Goal: Task Accomplishment & Management: Complete application form

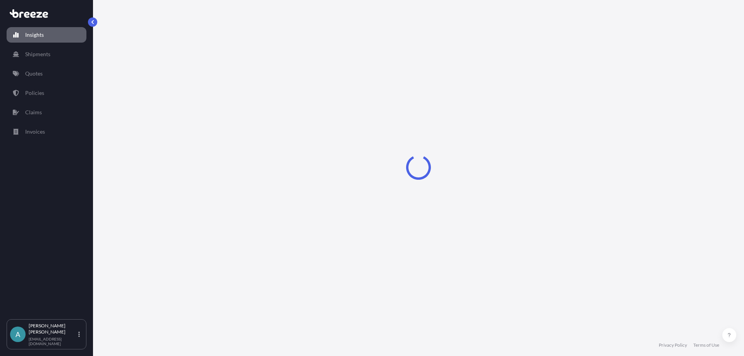
select select "2025"
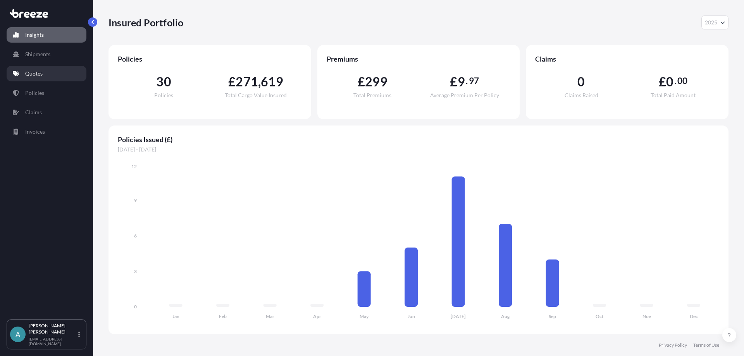
click at [33, 72] on p "Quotes" at bounding box center [33, 74] width 17 height 8
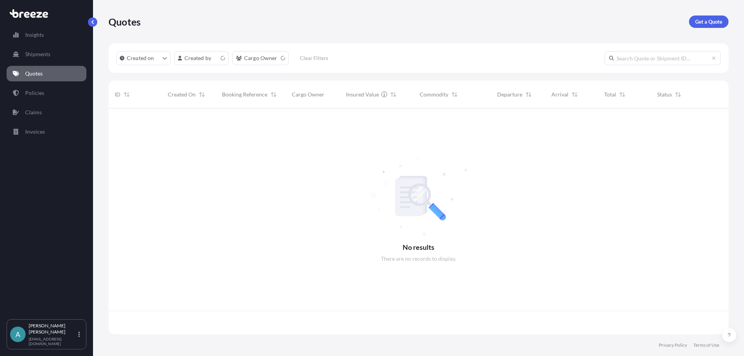
scroll to position [224, 614]
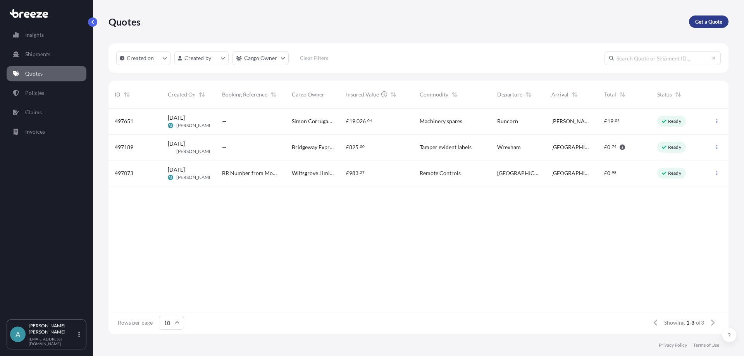
click at [716, 22] on p "Get a Quote" at bounding box center [708, 22] width 27 height 8
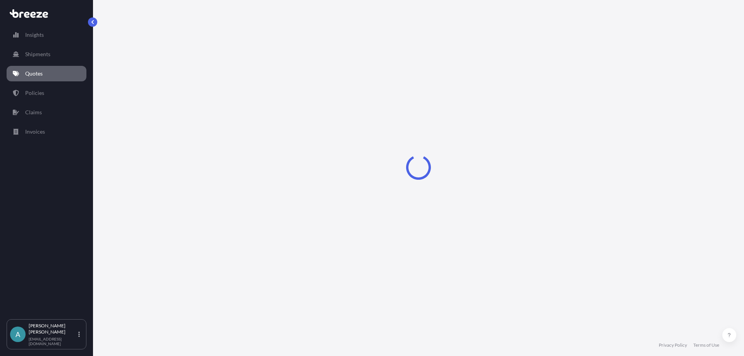
select select "Road"
select select "Sea"
select select "1"
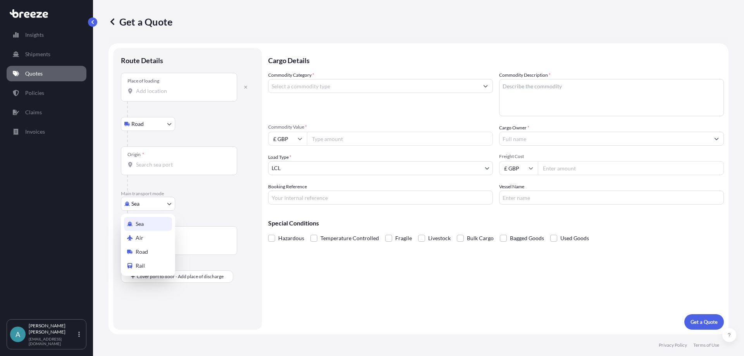
click at [162, 205] on body "Insights Shipments Quotes Policies Claims Invoices A [PERSON_NAME] [EMAIL_ADDRE…" at bounding box center [372, 178] width 744 height 356
click at [156, 237] on div "Air" at bounding box center [148, 238] width 48 height 14
select select "Air"
click at [245, 91] on icon "button" at bounding box center [245, 90] width 3 height 3
select select "Road"
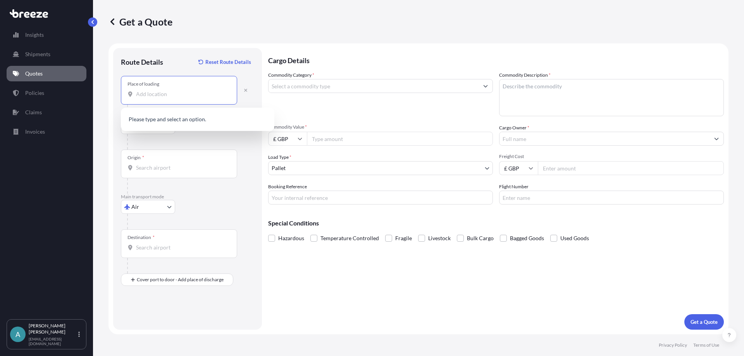
click at [141, 95] on input "Place of loading" at bounding box center [181, 94] width 91 height 8
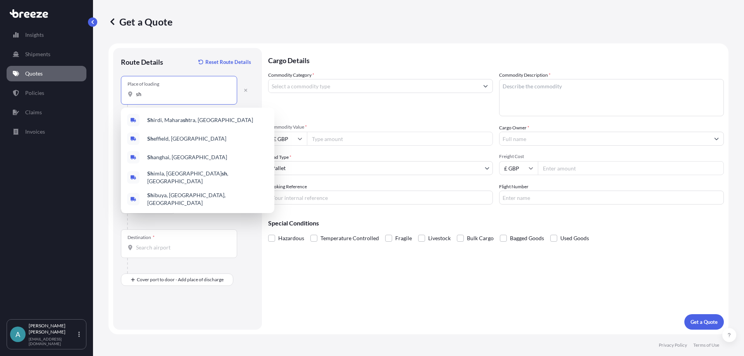
type input "s"
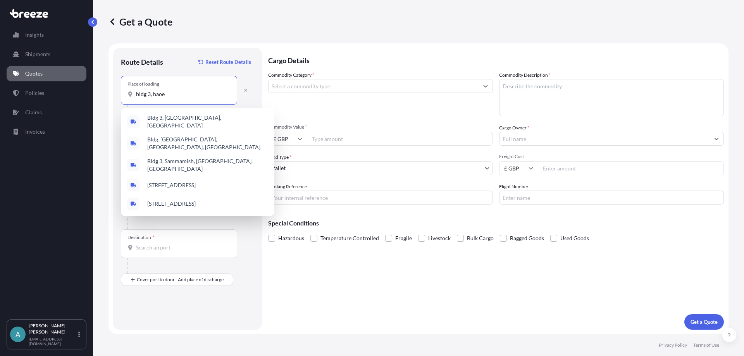
type input "bldg 3, haoer"
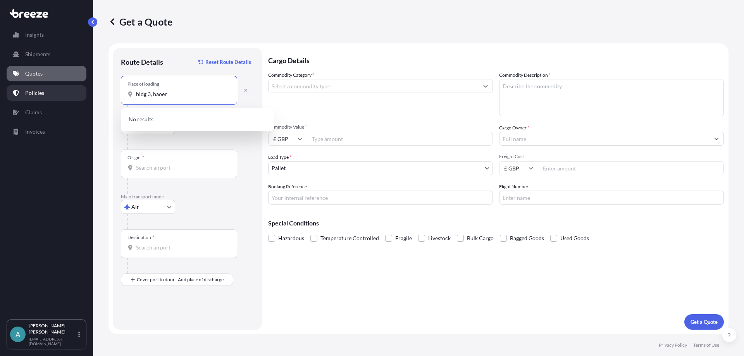
drag, startPoint x: 198, startPoint y: 96, endPoint x: 60, endPoint y: 87, distance: 138.9
click at [60, 87] on div "Insights Shipments Quotes Policies Claims Invoices A [PERSON_NAME] [EMAIL_ADDRE…" at bounding box center [372, 178] width 744 height 356
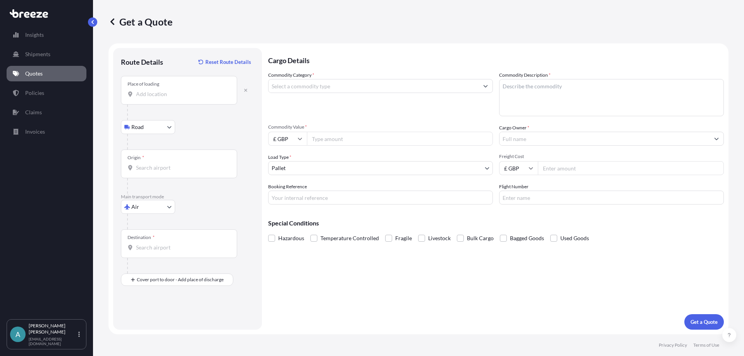
click at [185, 95] on input "Place of loading" at bounding box center [181, 94] width 91 height 8
paste input "Haoer [GEOGRAPHIC_DATA][STREET_ADDRESS]. Shenzhen [GEOGRAPHIC_DATA]"
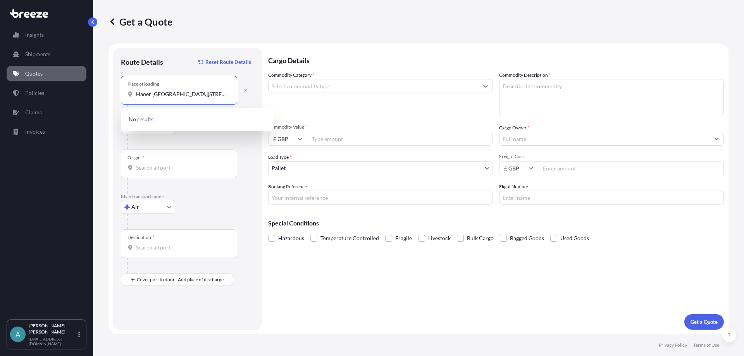
scroll to position [0, 85]
click at [175, 116] on span "[STREET_ADDRESS]" at bounding box center [171, 120] width 48 height 8
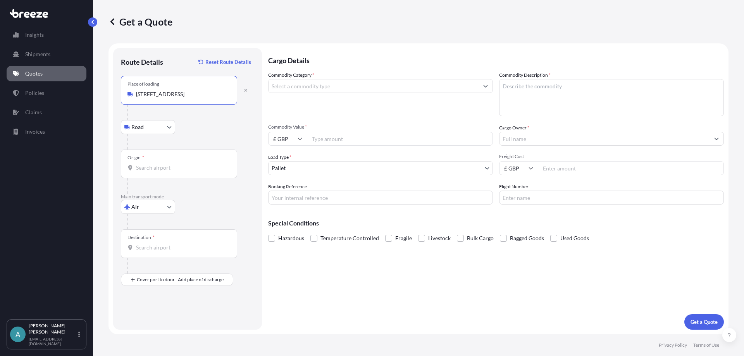
type input "[STREET_ADDRESS]"
click at [167, 169] on input "Origin *" at bounding box center [181, 168] width 91 height 8
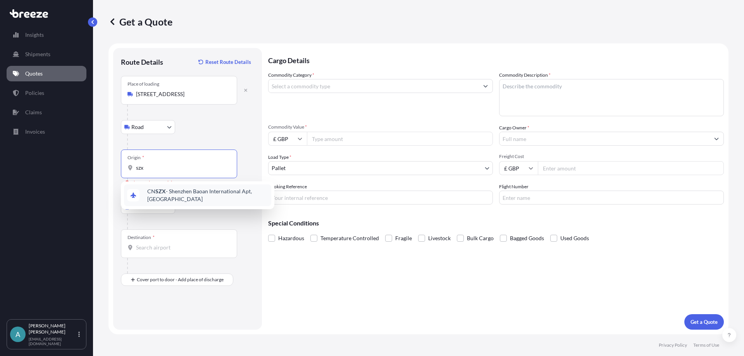
click at [152, 187] on div "CN SZX - Shenzhen Baoan International Apt, [GEOGRAPHIC_DATA]" at bounding box center [197, 195] width 147 height 22
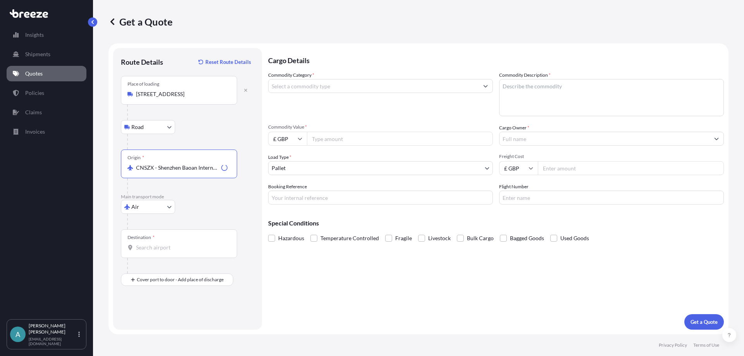
type input "CNSZX - Shenzhen Baoan International Apt, [GEOGRAPHIC_DATA]"
click at [149, 248] on input "Destination *" at bounding box center [181, 248] width 91 height 8
type input "GBLHR - Heathrow Apt/[GEOGRAPHIC_DATA], [GEOGRAPHIC_DATA]"
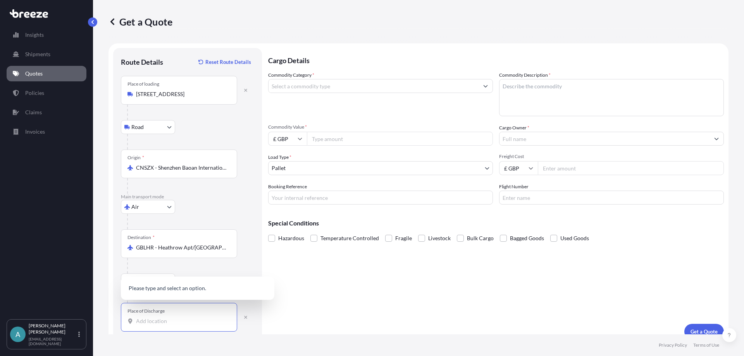
click at [150, 317] on input "Place of Discharge" at bounding box center [181, 321] width 91 height 8
click at [158, 325] on input "Place of Discharge" at bounding box center [181, 321] width 91 height 8
click at [181, 280] on span "[STREET_ADDRESS]" at bounding box center [207, 281] width 121 height 23
type input "[STREET_ADDRESS]"
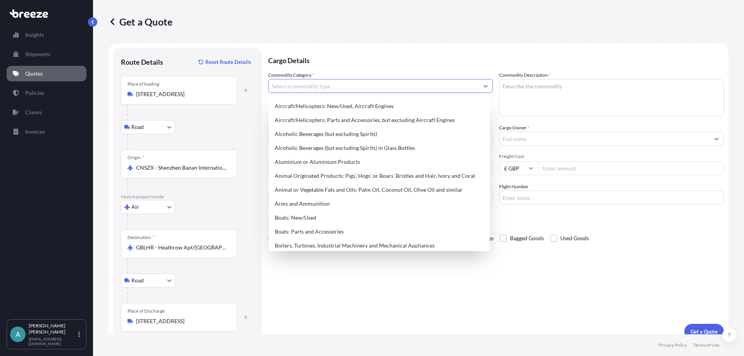
click at [338, 83] on input "Commodity Category *" at bounding box center [373, 86] width 210 height 14
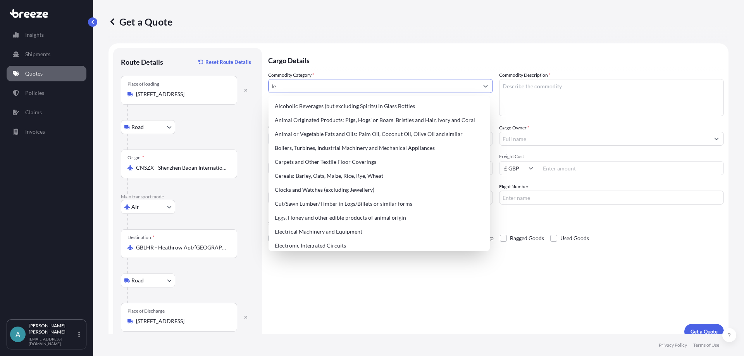
type input "l"
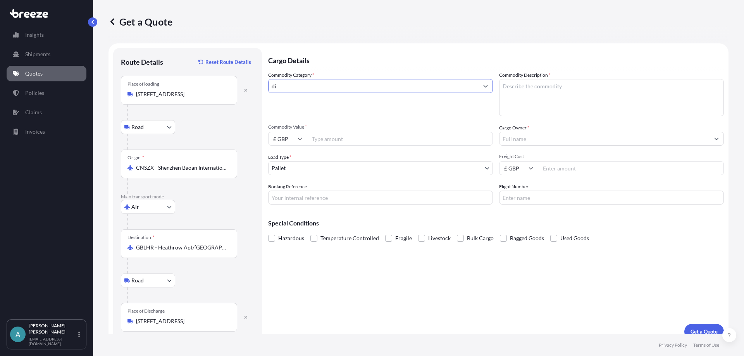
type input "d"
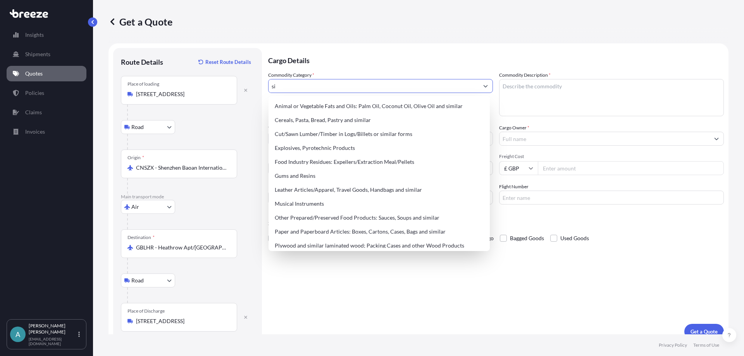
type input "s"
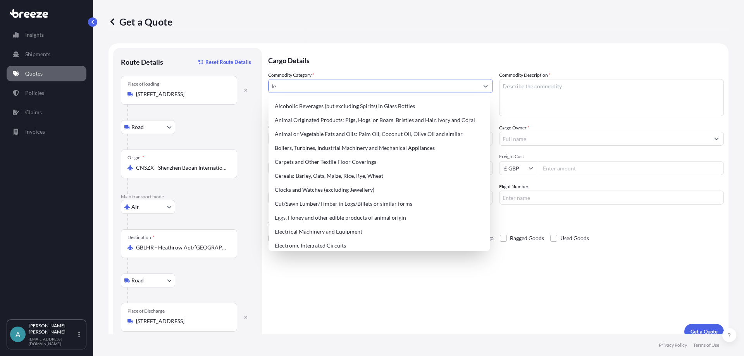
type input "l"
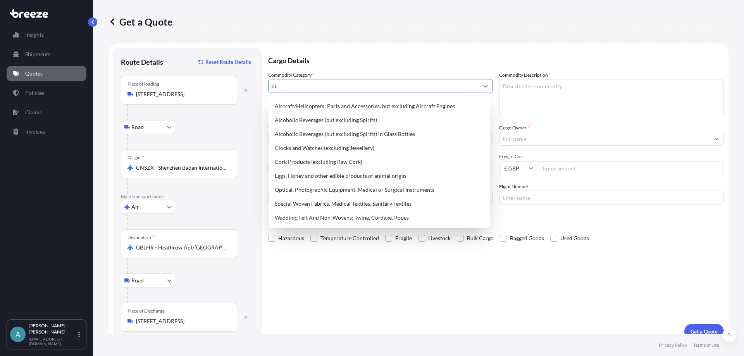
type input "d"
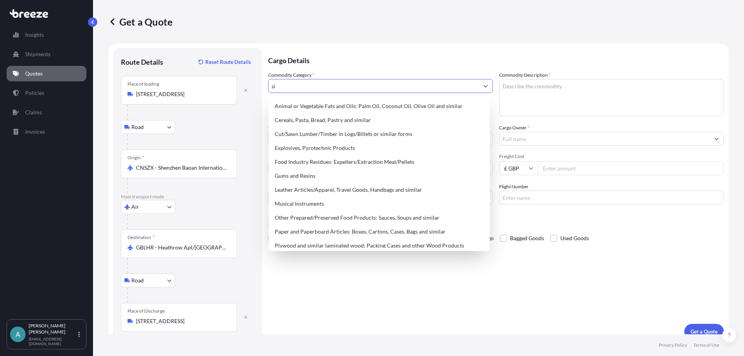
type input "s"
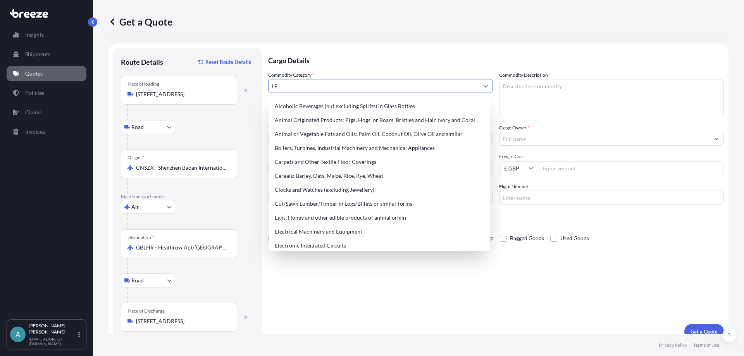
type input "L"
type input "l"
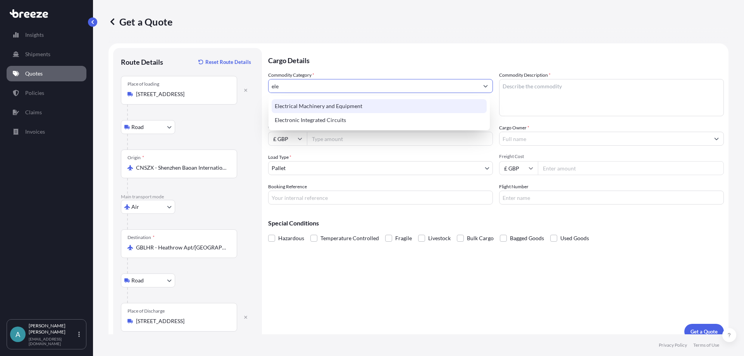
click at [342, 109] on div "Electrical Machinery and Equipment" at bounding box center [379, 106] width 215 height 14
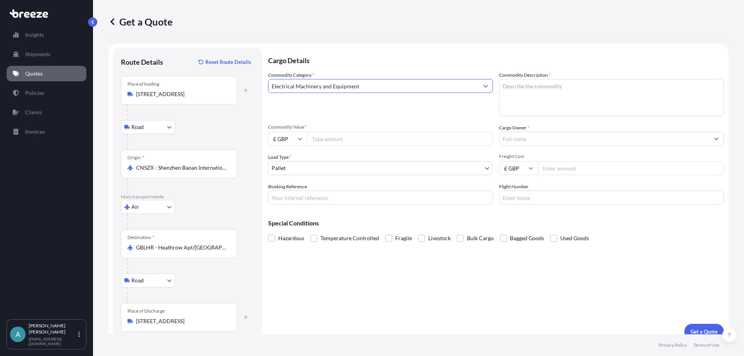
type input "Electrical Machinery and Equipment"
click at [555, 84] on textarea "Commodity Description *" at bounding box center [611, 97] width 225 height 37
click at [574, 81] on textarea "Commodity Description *" at bounding box center [611, 97] width 225 height 37
paste textarea "LED displays with metal frameworks"
type textarea "LED displays with metal frameworks"
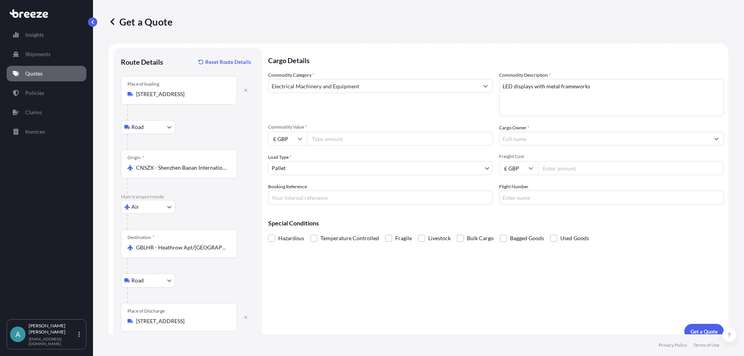
click at [402, 140] on input "Commodity Value *" at bounding box center [400, 139] width 186 height 14
type input "34800"
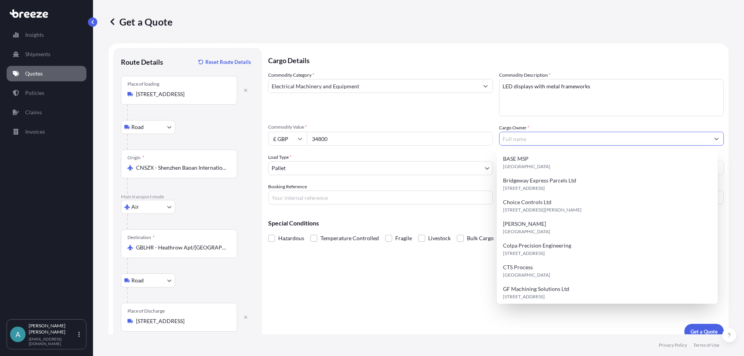
click at [523, 140] on input "Cargo Owner *" at bounding box center [604, 139] width 210 height 14
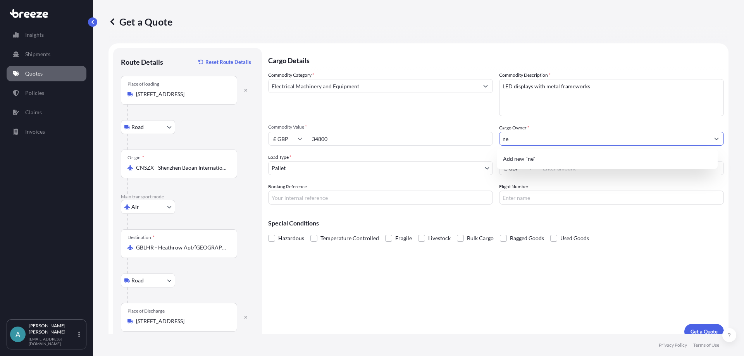
type input "n"
click at [511, 160] on span "Add new "North Essex Signs"" at bounding box center [538, 159] width 70 height 8
type input "North Essex Signs"
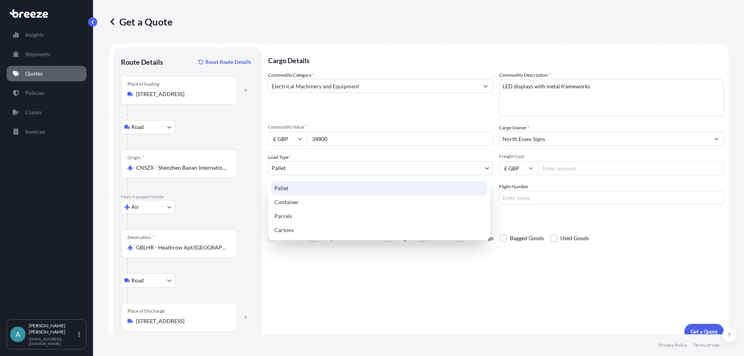
click at [368, 168] on body "Insights Shipments Quotes Policies Claims Invoices A [PERSON_NAME] [EMAIL_ADDRE…" at bounding box center [372, 178] width 744 height 356
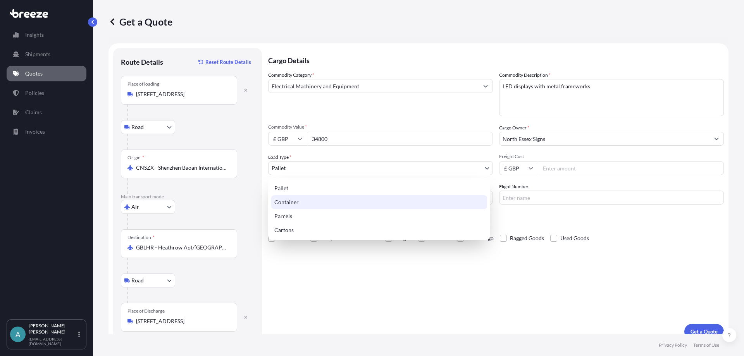
click at [292, 201] on div "Container" at bounding box center [379, 202] width 216 height 14
select select "2"
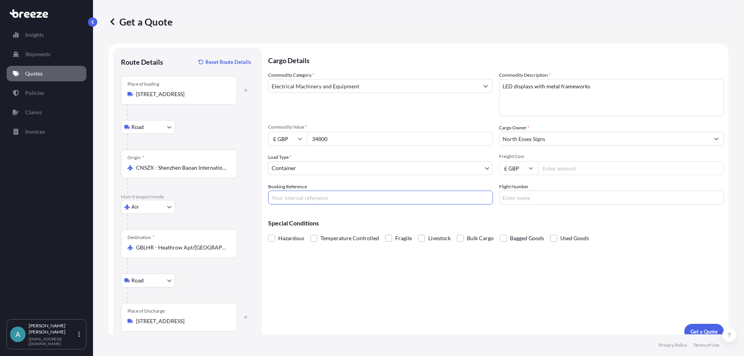
click at [328, 201] on input "Booking Reference" at bounding box center [380, 198] width 225 height 14
click at [545, 168] on input "Freight Cost" at bounding box center [631, 168] width 186 height 14
click at [562, 172] on input "Freight Cost" at bounding box center [631, 168] width 186 height 14
type input "4892.15"
click at [687, 327] on button "Get a Quote" at bounding box center [704, 331] width 40 height 15
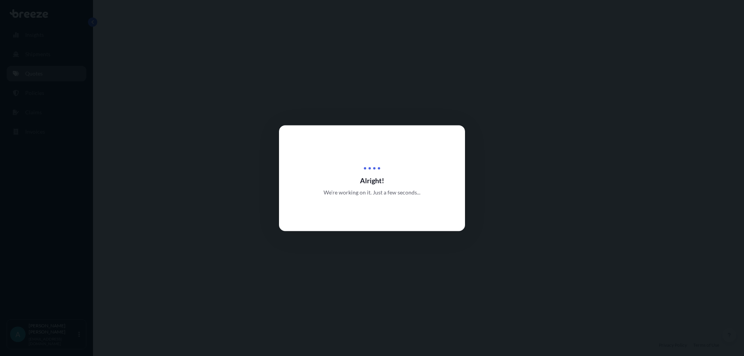
select select "Road"
select select "Air"
select select "Road"
select select "2"
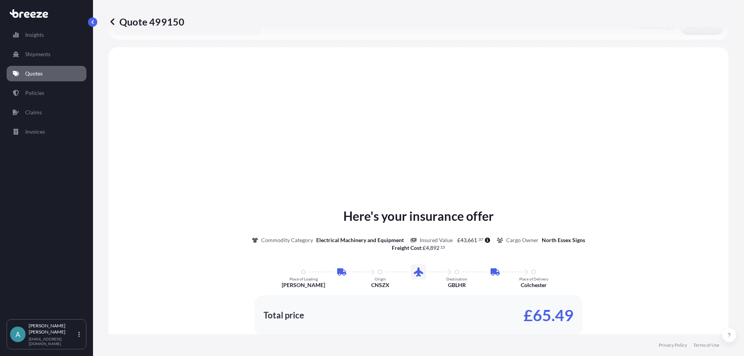
scroll to position [310, 0]
